Goal: Check status: Check status

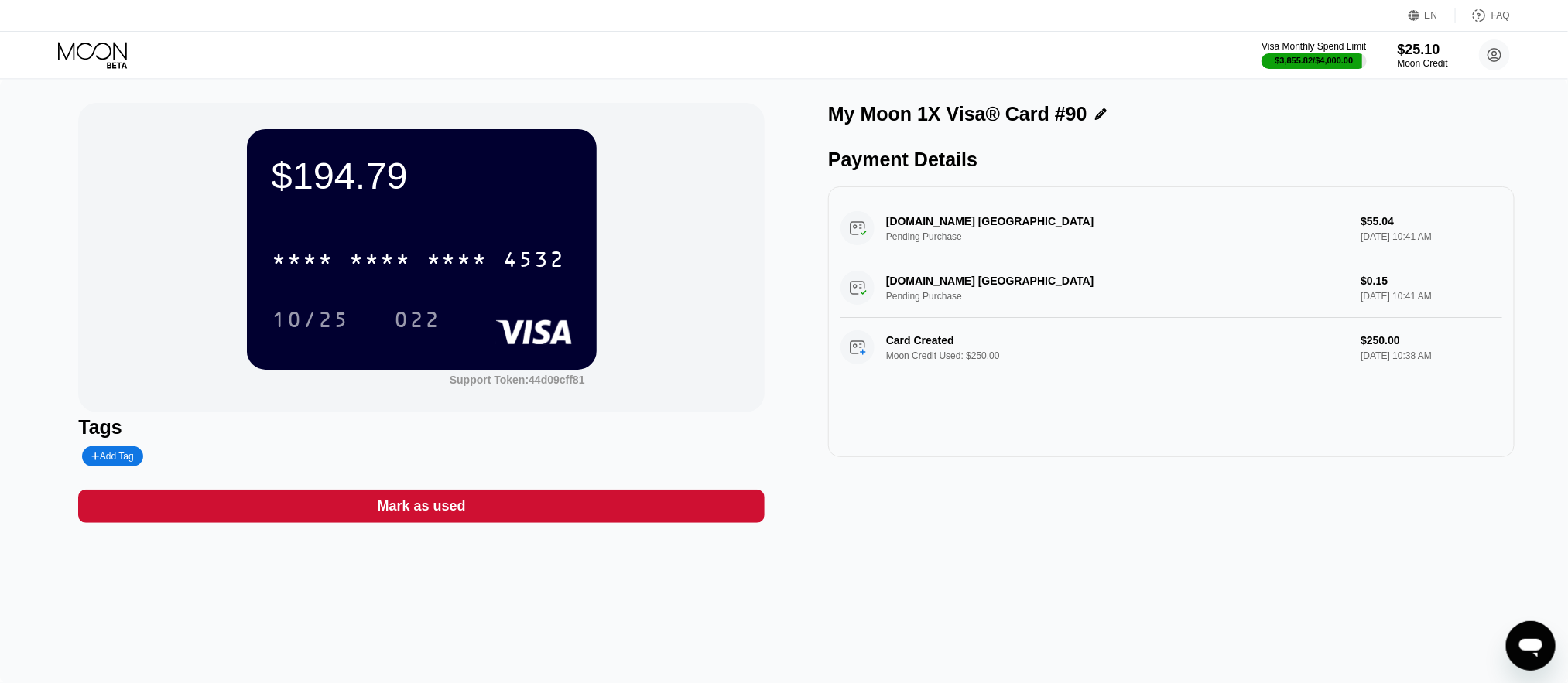
click at [97, 55] on icon at bounding box center [94, 55] width 72 height 27
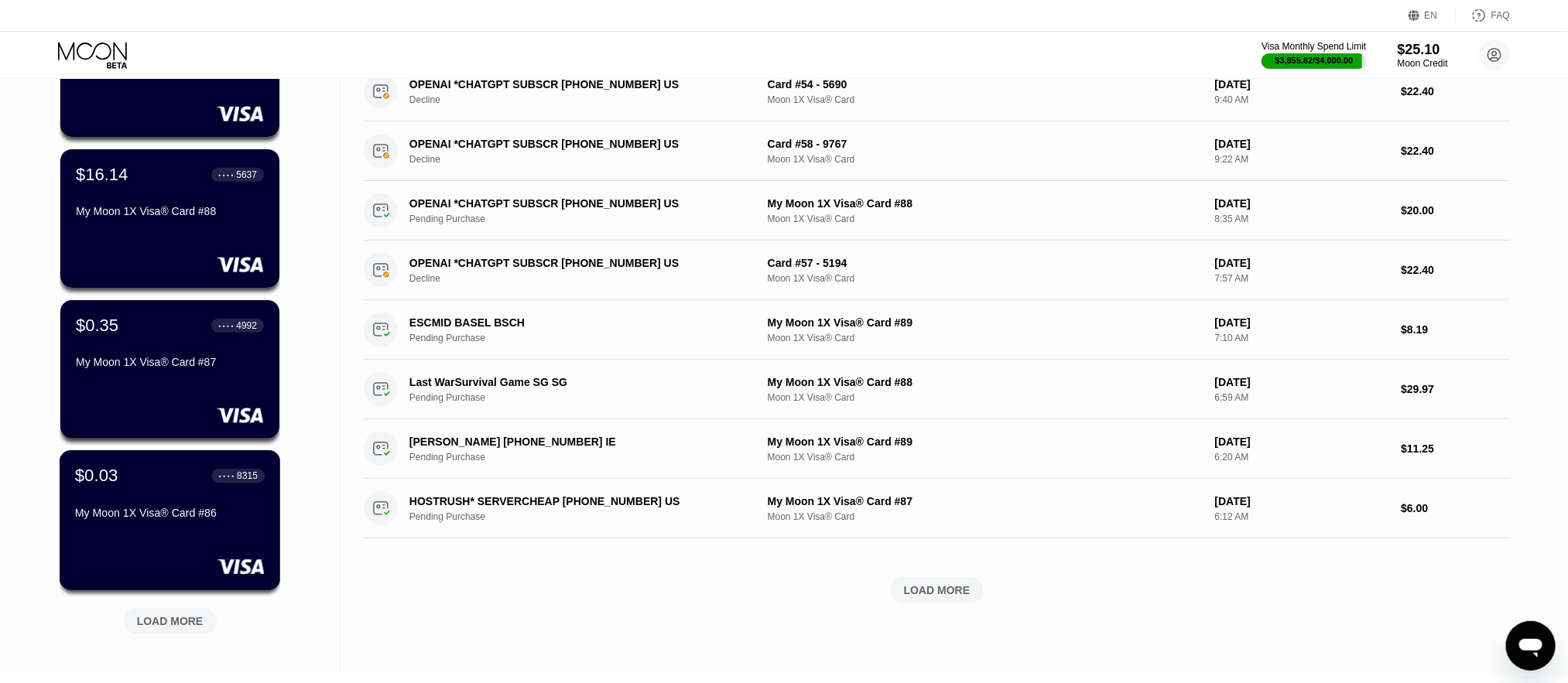
scroll to position [464, 0]
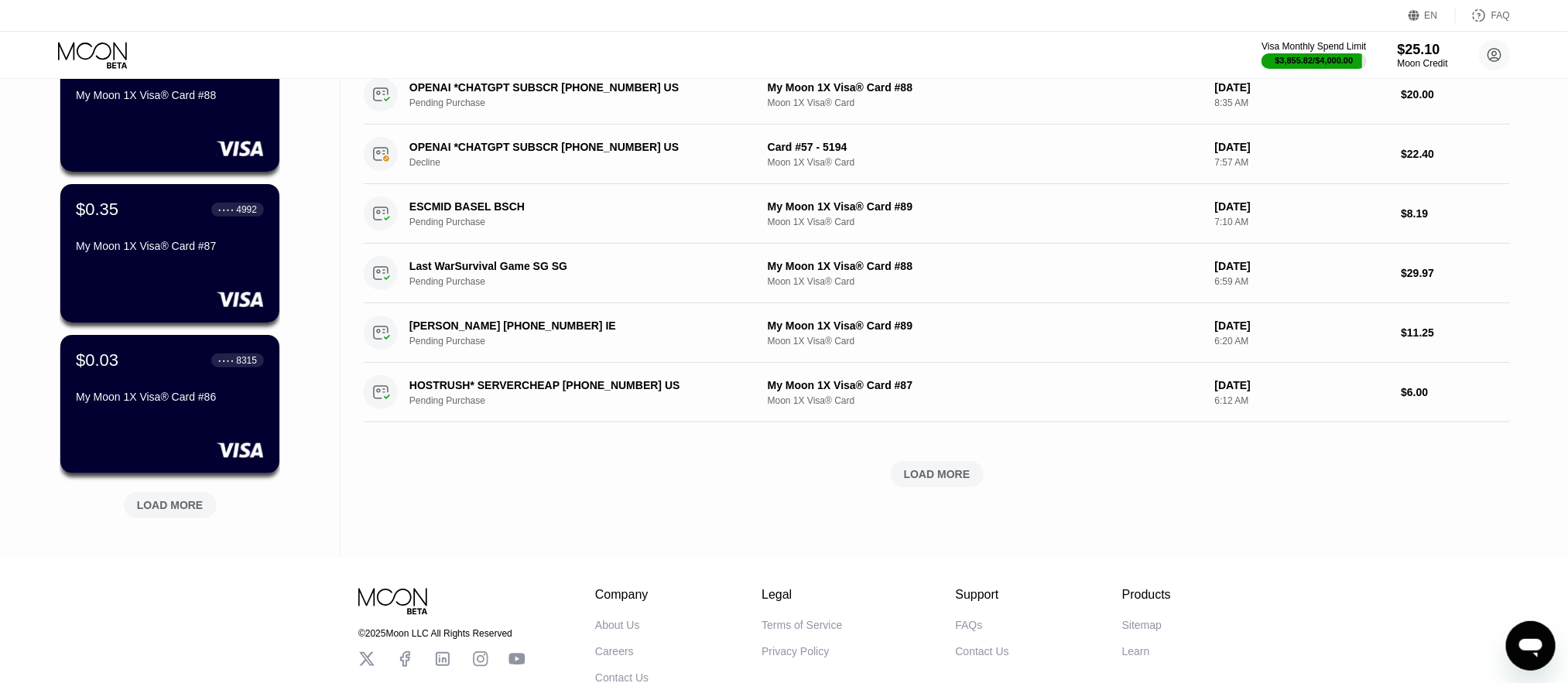
click at [156, 509] on div "LOAD MORE" at bounding box center [170, 505] width 67 height 14
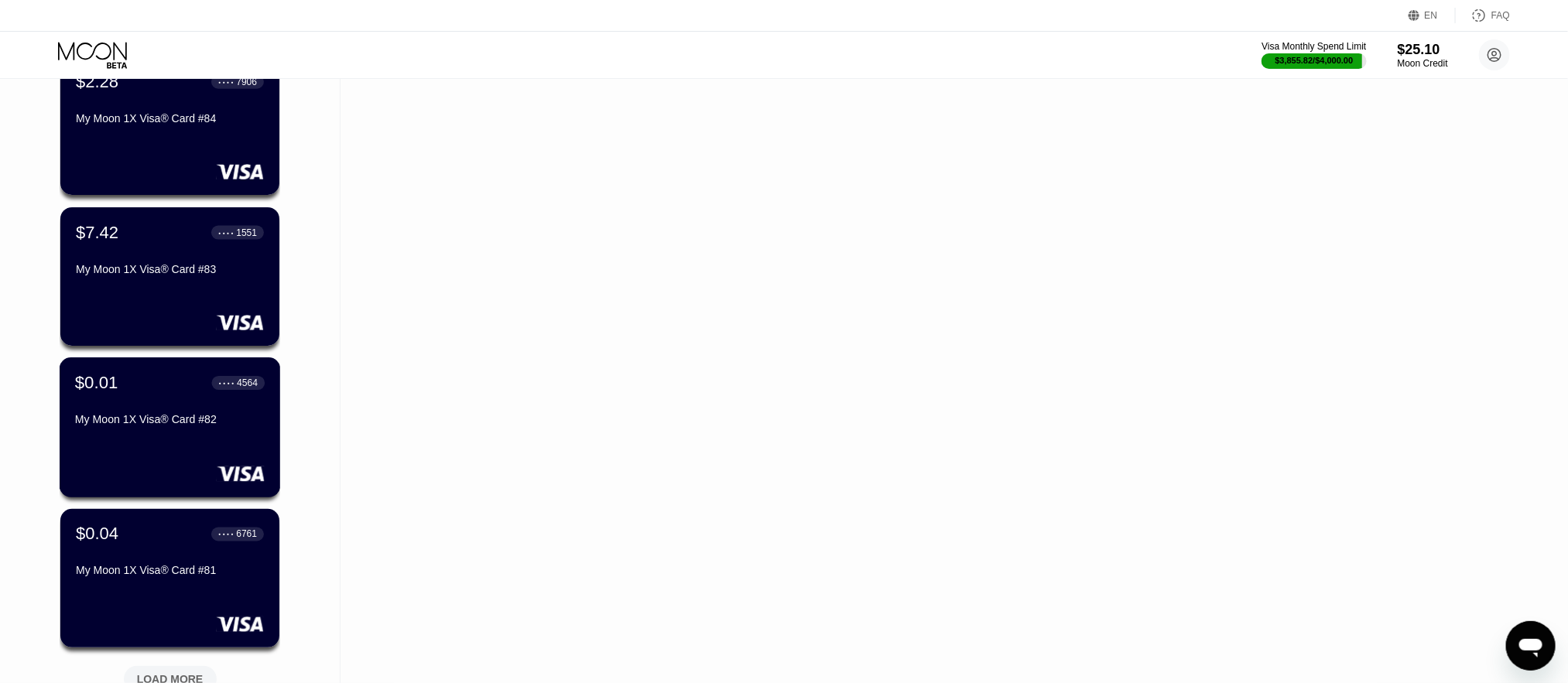
scroll to position [1161, 0]
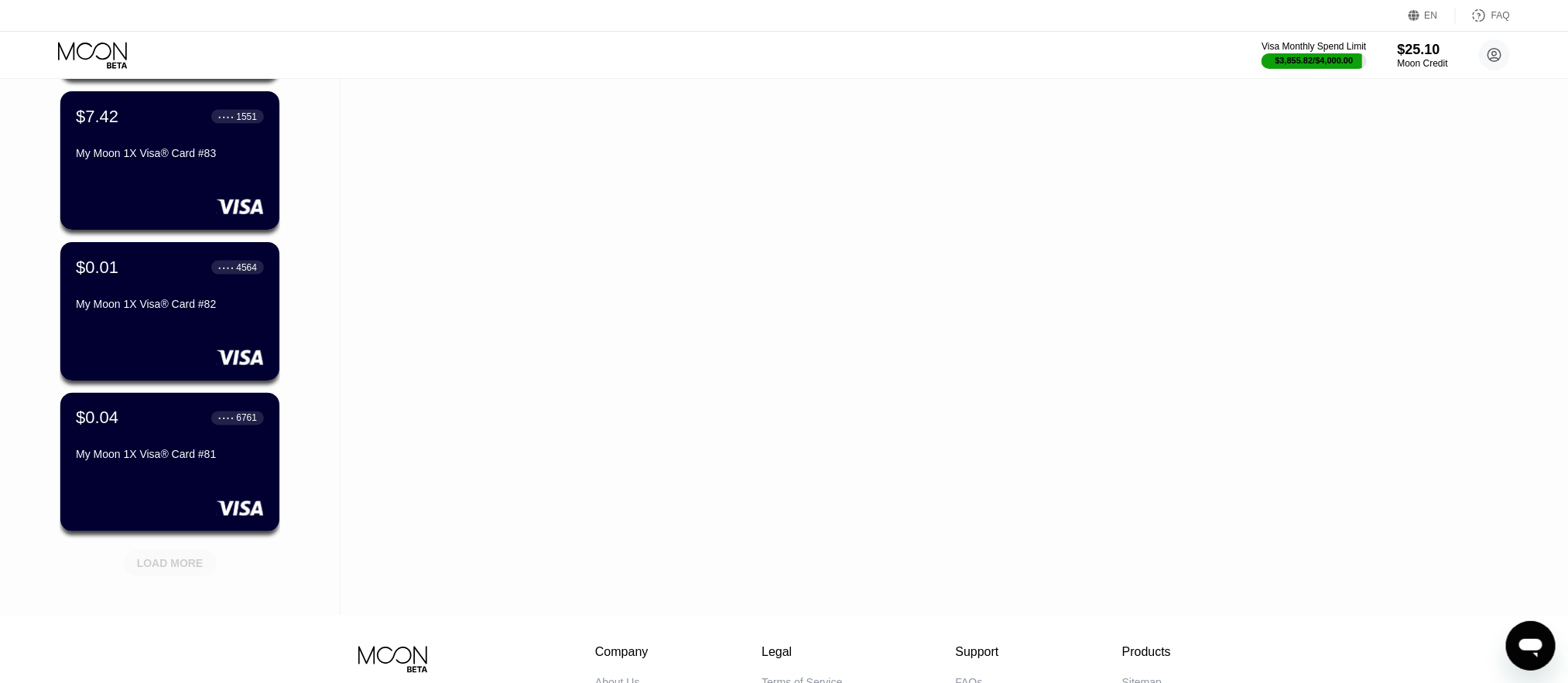
click at [173, 556] on div "LOAD MORE" at bounding box center [170, 563] width 93 height 26
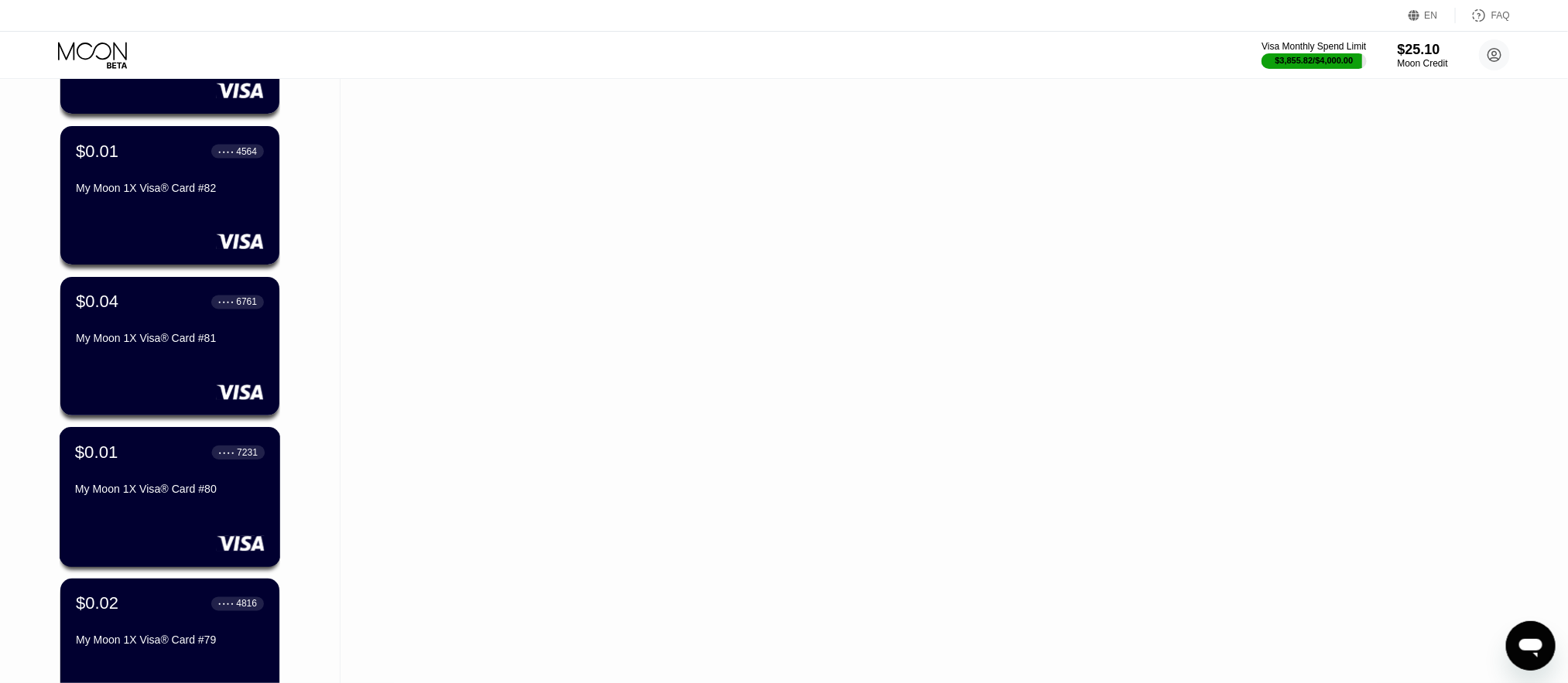
scroll to position [1392, 0]
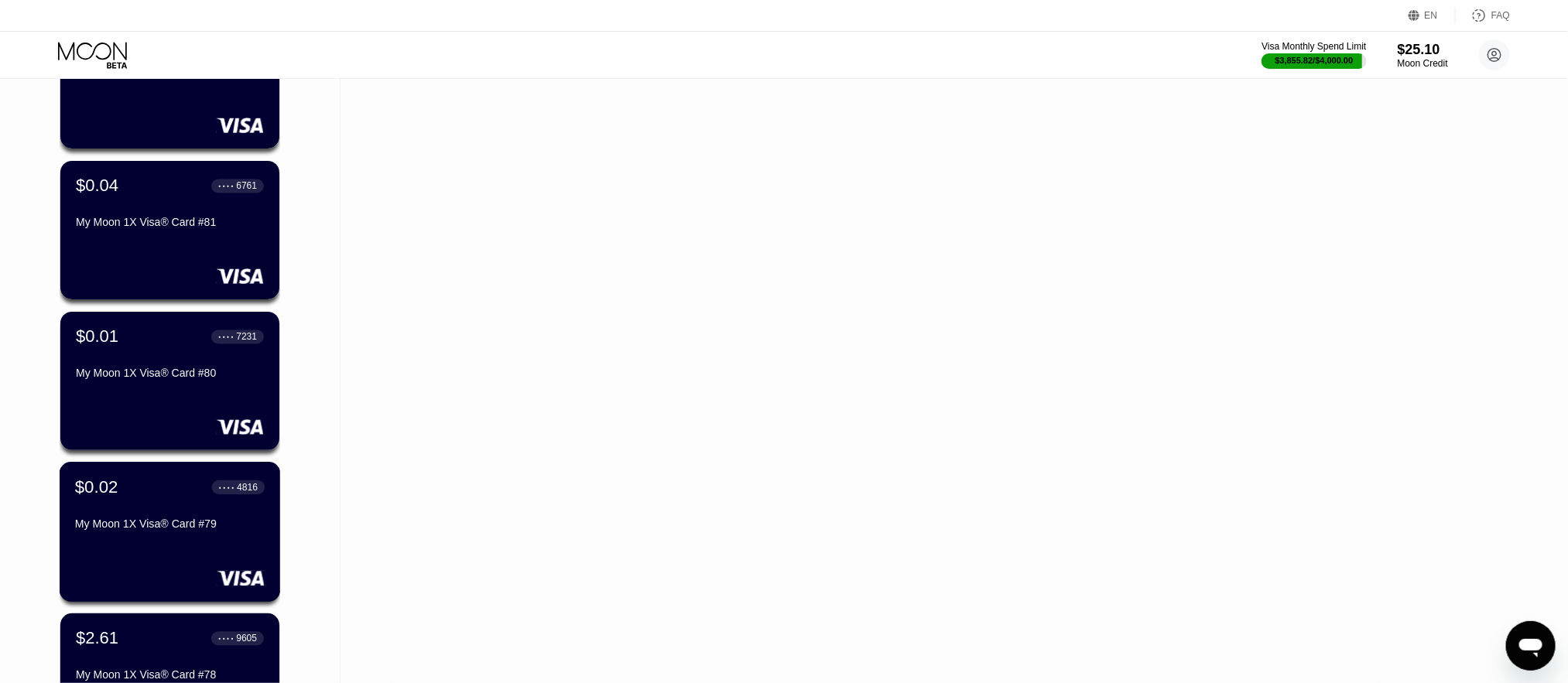
click at [151, 521] on div "$0.02 ● ● ● ● 4816 My Moon 1X Visa® Card #79" at bounding box center [170, 507] width 190 height 60
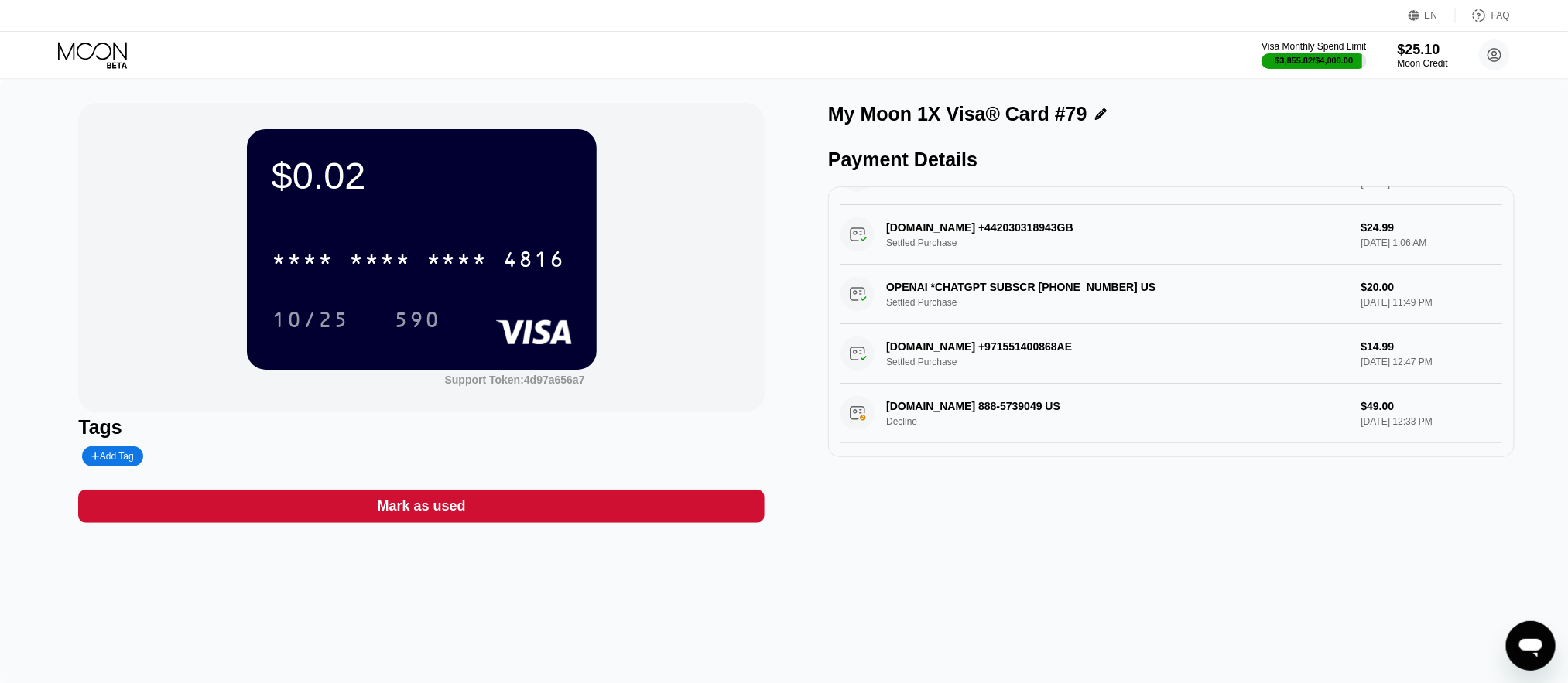
scroll to position [575, 0]
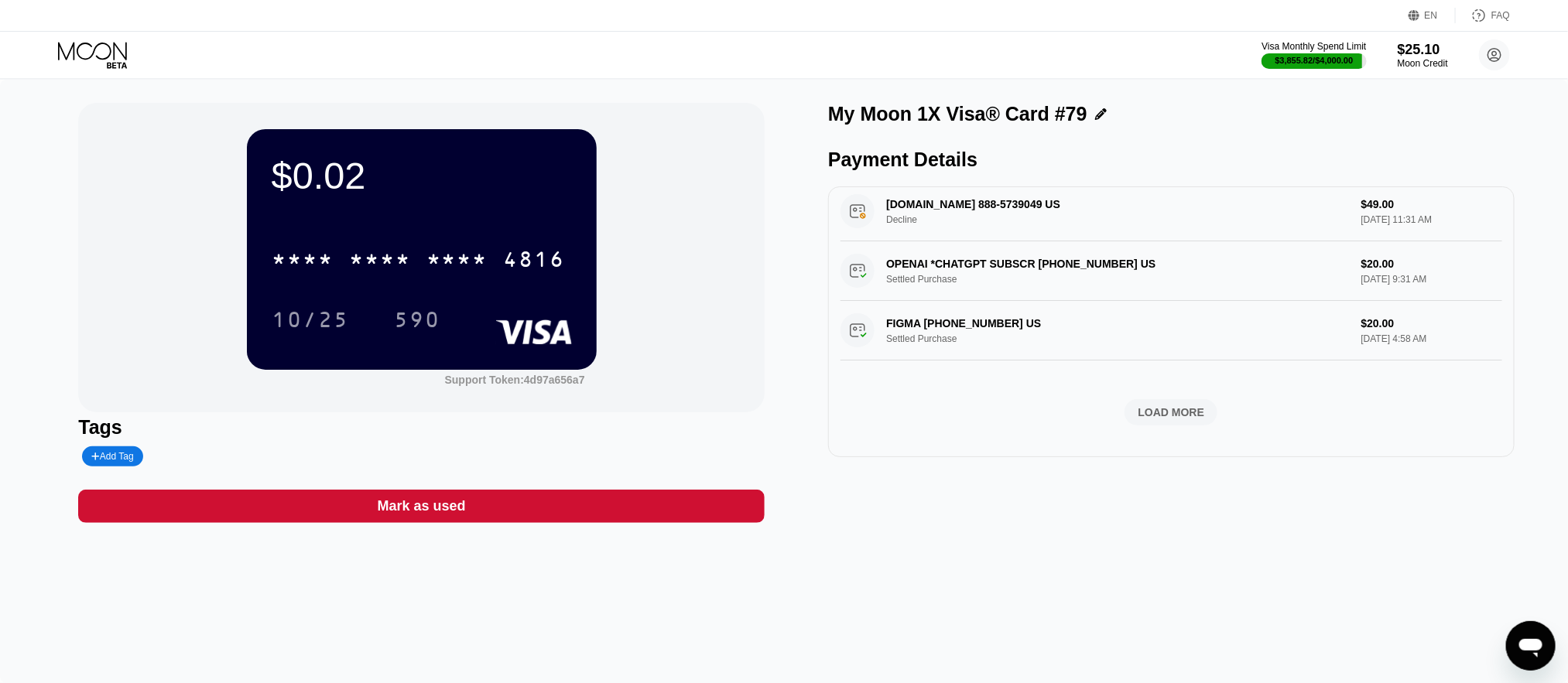
click at [1141, 406] on div "LOAD MORE" at bounding box center [1172, 412] width 67 height 14
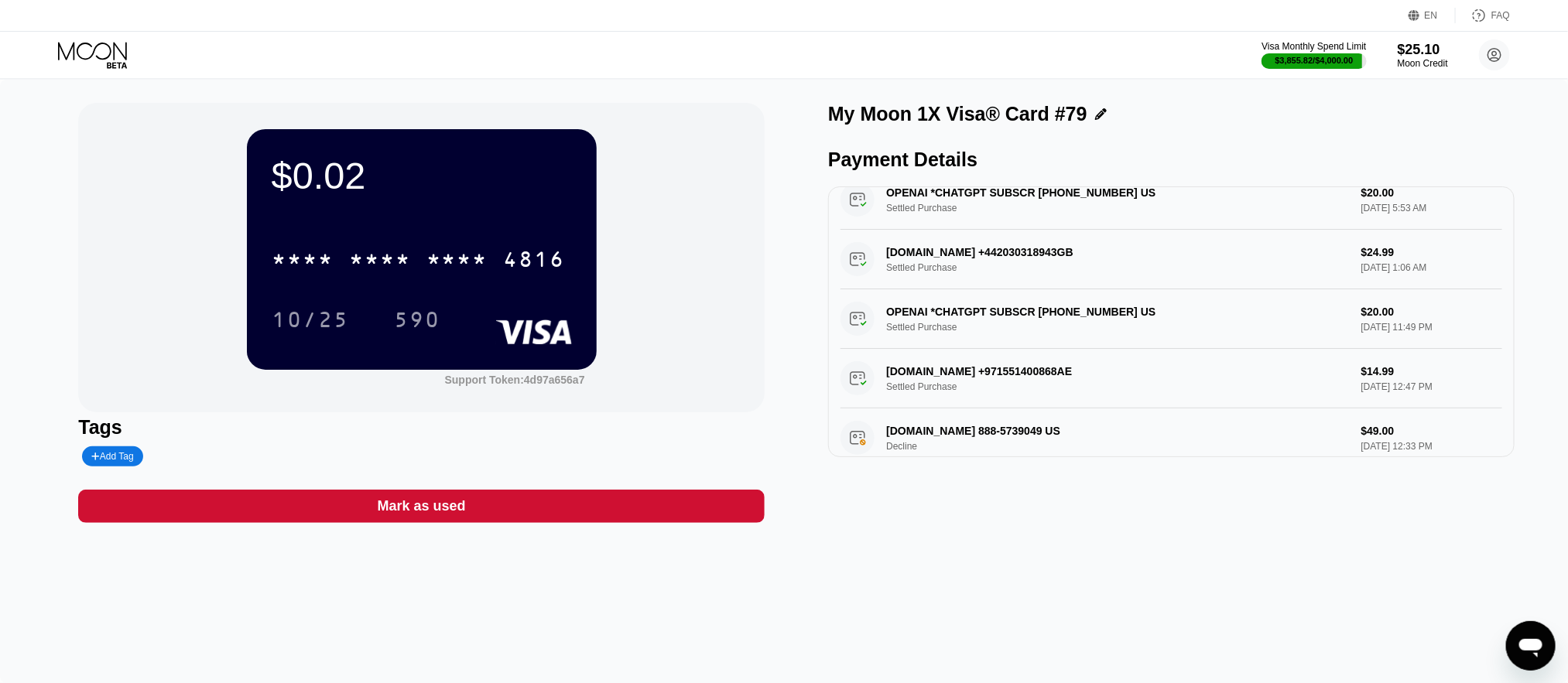
scroll to position [0, 0]
